Goal: Task Accomplishment & Management: Complete application form

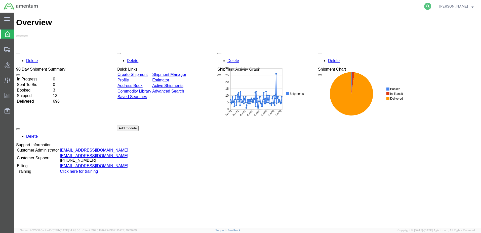
click at [431, 6] on icon at bounding box center [427, 6] width 7 height 7
type input "391881538668"
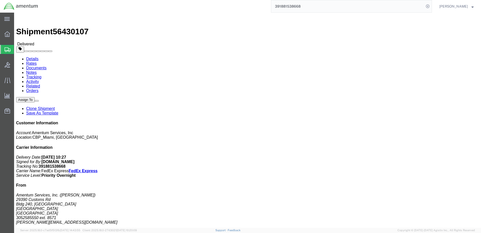
click link "Clone Shipment"
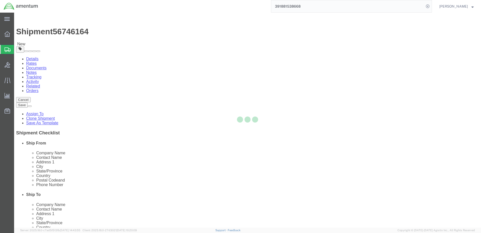
select select "49931"
select select "49930"
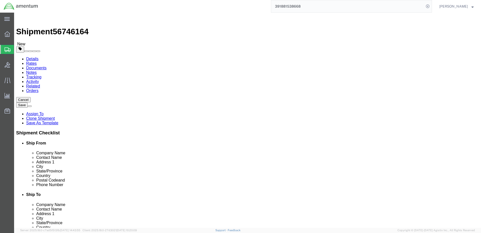
click span
select select "49930"
type input "[PERSON_NAME]"
type input "Hangar 1002, [GEOGRAPHIC_DATA]"
type input "[GEOGRAPHIC_DATA]"
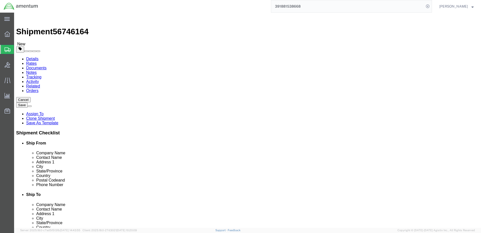
type input "32212"
type input "[PHONE_NUMBER]"
type input "[DOMAIN_NAME][EMAIL_ADDRESS][PERSON_NAME][DOMAIN_NAME]"
select select "49931"
type input "[PERSON_NAME]"
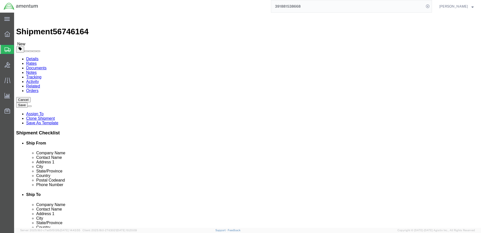
type input "29390 Customs Rd"
type input "Bldg 240, [GEOGRAPHIC_DATA]"
type input "HOMESTEAD"
type input "33039"
type input "3052585550"
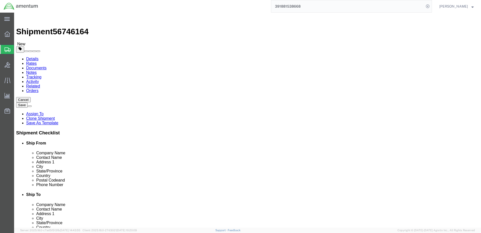
type input "8571"
type input "[PERSON_NAME][EMAIL_ADDRESS][DOMAIN_NAME]"
type input "my profile"
select select "MYPROFILE"
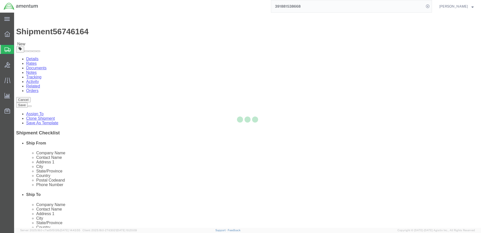
type input "[PERSON_NAME]"
type input "[GEOGRAPHIC_DATA]"
type input "9049806801"
type input "[PERSON_NAME][EMAIL_ADDRESS][PERSON_NAME][DOMAIN_NAME]"
select select "FL"
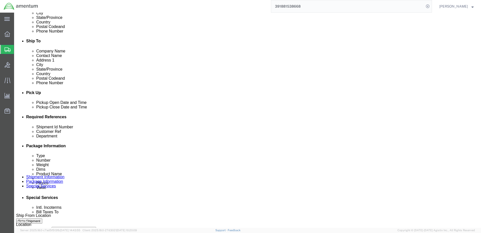
scroll to position [176, 0]
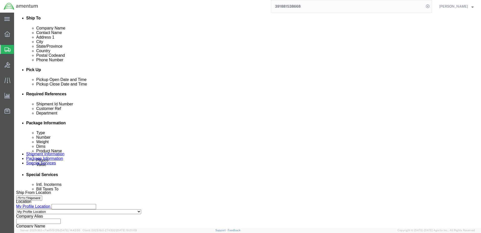
click div "[DATE] 1:16 PM"
type input "1:30 PM"
click button "Apply"
click input "6118.03.03.2219.000.EMI.0000"
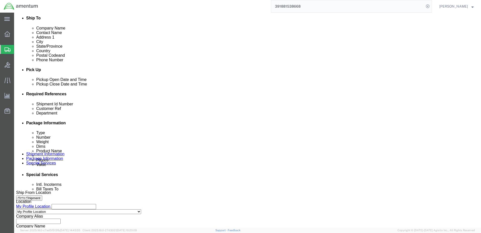
scroll to position [0, 0]
type input "6118.03.03.2219.000.EJA.0000"
click button "Add reference"
click select "Select Account Type Activity ID Airline Appointment Number ASN Batch Request # …"
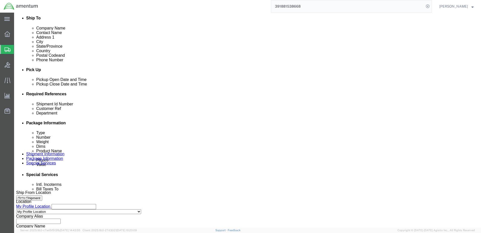
select select "GLCD"
click select "Select Account Type Activity ID Airline Appointment Number ASN Batch Request # …"
click input "text"
paste input "EJA R&R SYSTEL 7 SN: 50016564-002 MP 5251EJA02"
type input "EJA R&R SYSTEL 7 SN: 50016564-002 MP 5251EJA02"
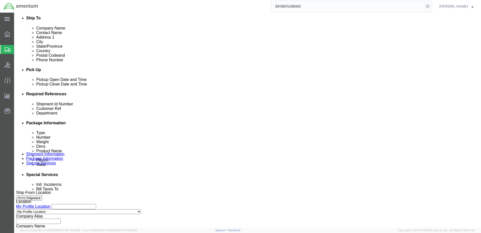
click input "6118.03.03.2219.000.EJA.0000"
drag, startPoint x: 99, startPoint y: 143, endPoint x: 96, endPoint y: 142, distance: 3.7
click input "6118.03.03.2219.000.EJA.0000"
paste input "6118.03.03.2219.000.EJA.0000"
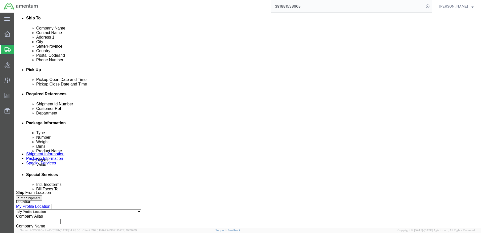
type input "6118.03.03.2219.000.EJA.0000"
drag, startPoint x: 95, startPoint y: 134, endPoint x: 56, endPoint y: 134, distance: 39.0
click div "Shipment Id Number 56430107"
type input "5251EJA100T"
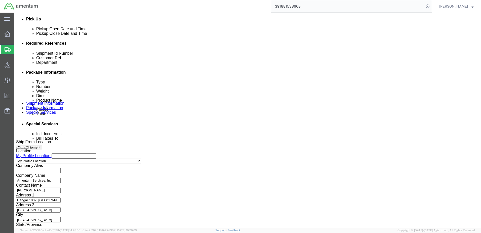
scroll to position [227, 0]
click button "Continue"
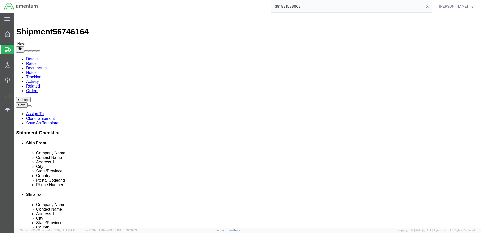
click dd "1.00 Each"
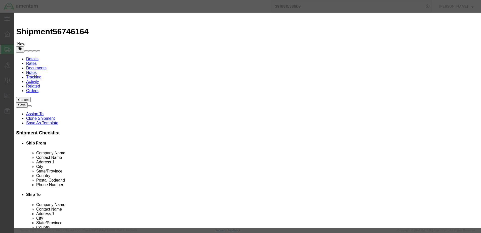
click input "text"
paste input "6118.03.03.2219.000.EJA.0000"
type input "6118.03.03.2219.000.EJA.0000"
click input "text"
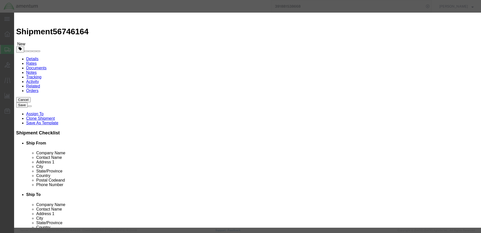
scroll to position [0, 0]
paste input "6118.03.03.2219.000.EJA.0000"
type input "6118.03.03.2219.000.EJA.0000"
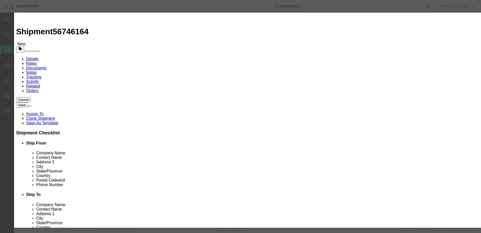
click select "Select Account Type Activity ID Airline Appointment Number ASN Batch Number Bil…"
select select "GLCD"
click select "Select Account Type Activity ID Airline Appointment Number ASN Batch Number Bil…"
select select "PROJNUM"
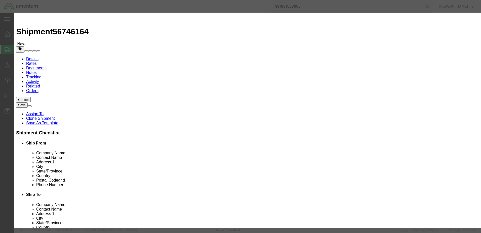
click select "Select Account Type Activity ID Airline Appointment Number ASN Batch Number Bil…"
click input "text"
type input "JA02700"
click button "Save & Close"
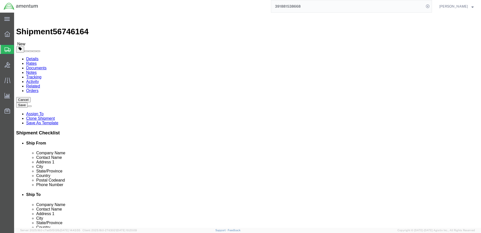
click dd "200.00 USD"
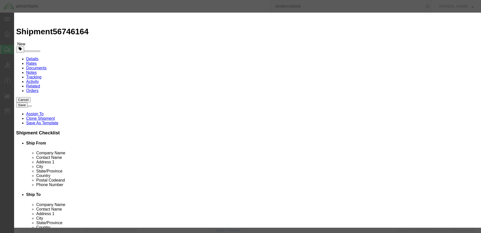
click textarea
type textarea "FRAGILE. HANDLE WITH CARE!"
click button "Save & Close"
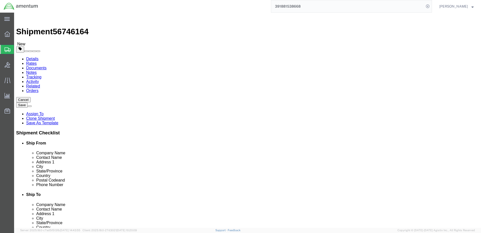
click button "Rate Shipment"
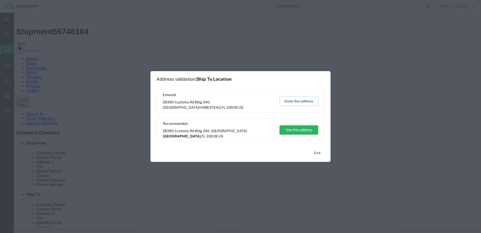
click at [200, 130] on span "29390 Customs Rd Bldg 240, [GEOGRAPHIC_DATA] US" at bounding box center [219, 133] width 112 height 11
click at [291, 129] on button "Use this address" at bounding box center [299, 129] width 39 height 9
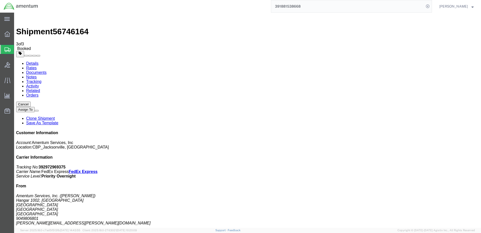
checkbox input "true"
select select "2"
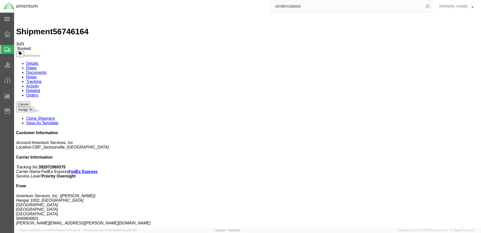
select select "2"
click at [472, 8] on span "[PERSON_NAME]" at bounding box center [457, 7] width 34 height 6
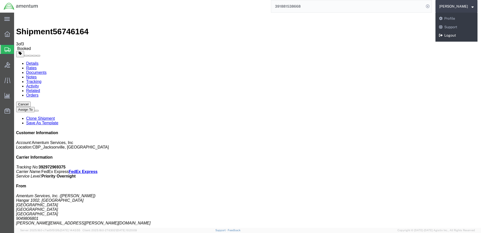
drag, startPoint x: 459, startPoint y: 34, endPoint x: 464, endPoint y: 81, distance: 47.1
click at [459, 34] on link "Logout" at bounding box center [457, 35] width 42 height 9
